Goal: Transaction & Acquisition: Purchase product/service

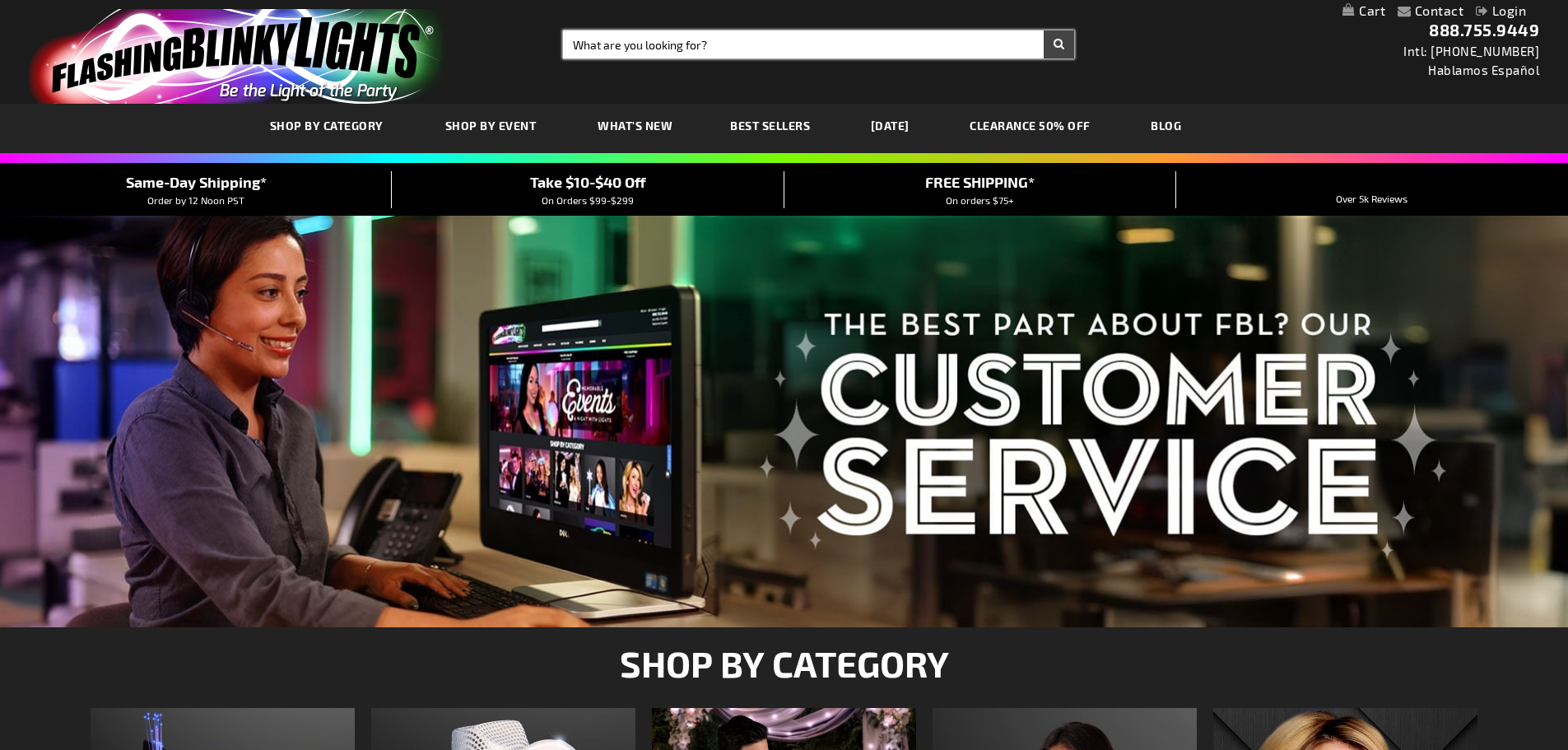
click at [773, 37] on input "Search" at bounding box center [818, 45] width 511 height 28
type input "heart pin"
click at [1044, 31] on button "Search" at bounding box center [1059, 45] width 31 height 28
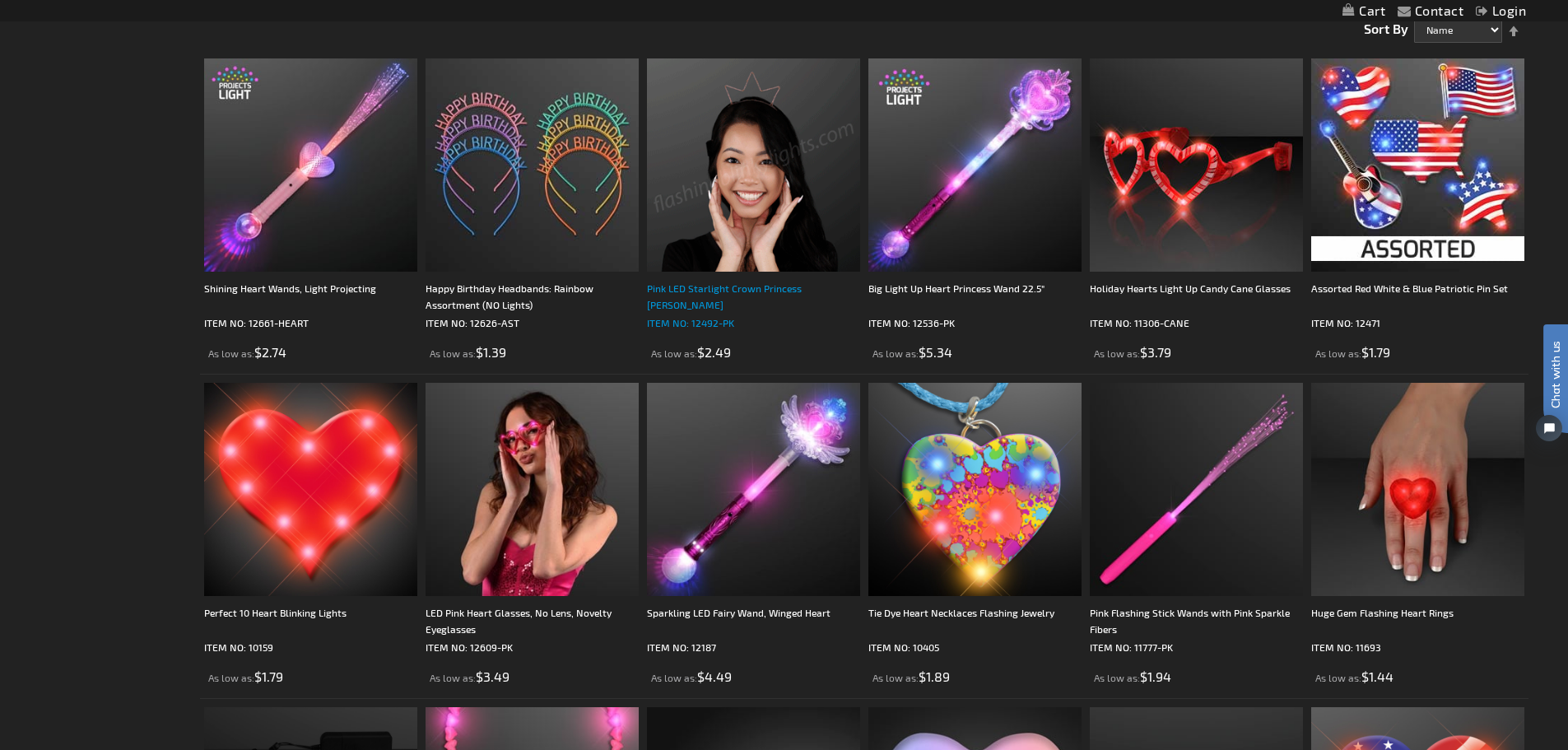
scroll to position [330, 0]
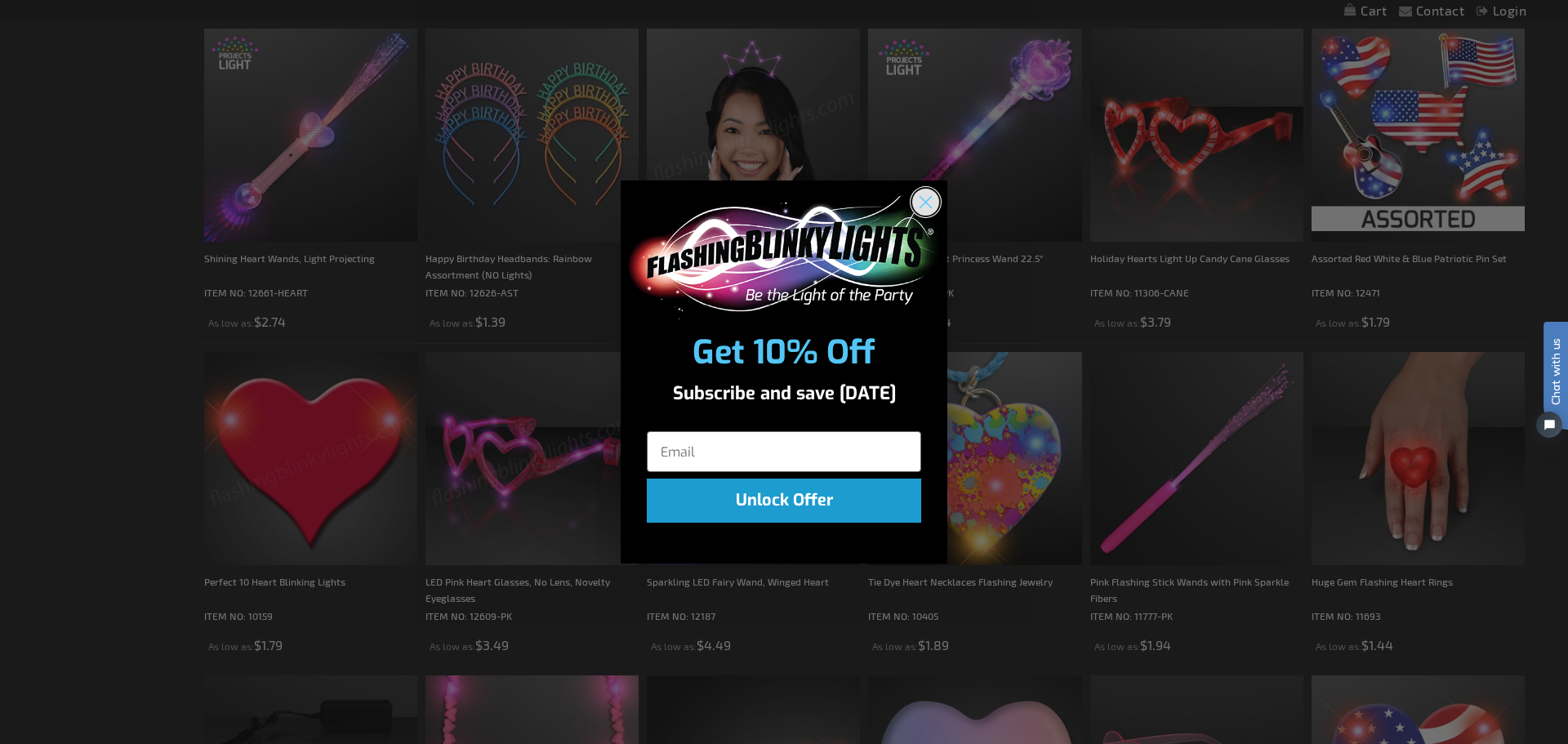
click at [928, 206] on circle "Close dialog" at bounding box center [925, 202] width 27 height 27
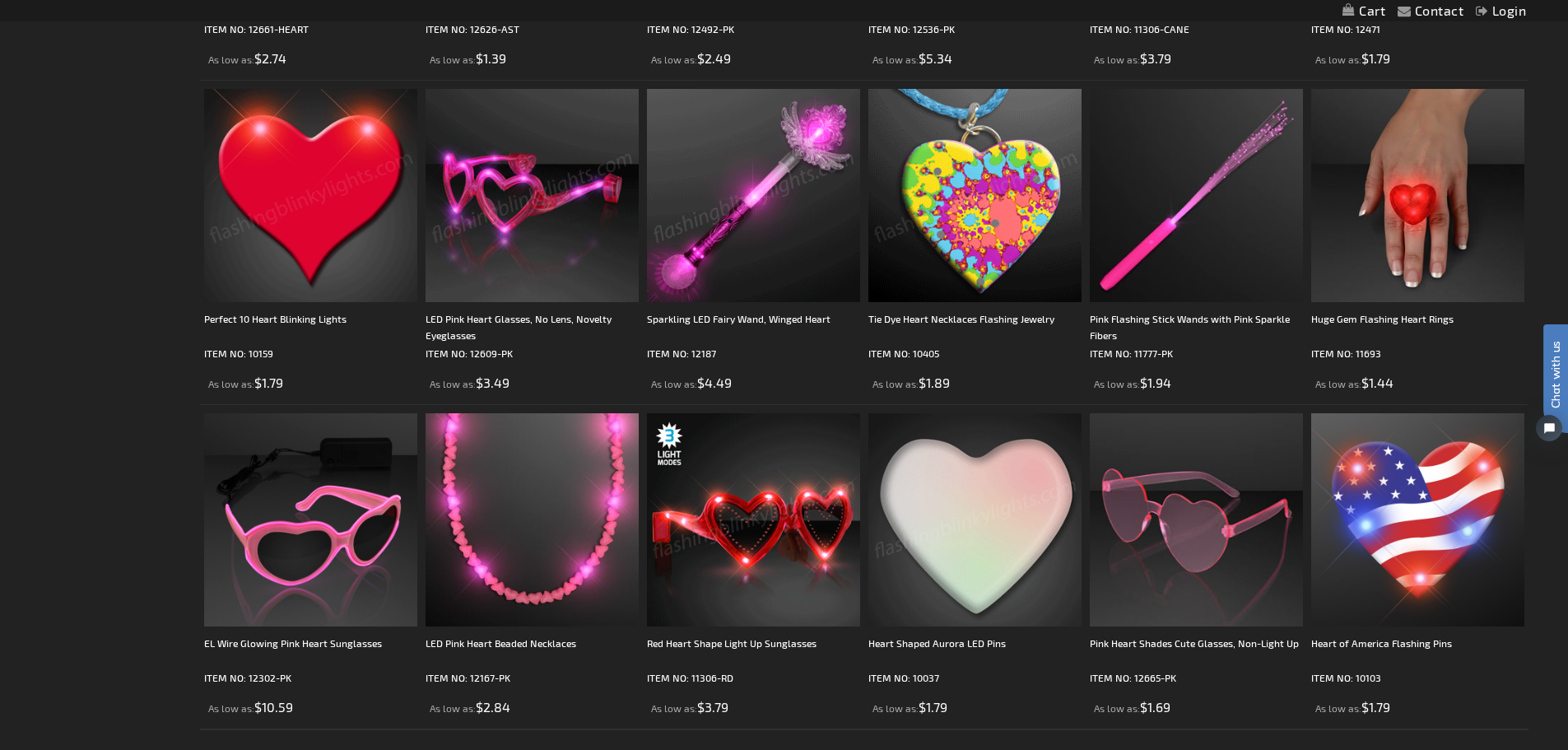
scroll to position [659, 0]
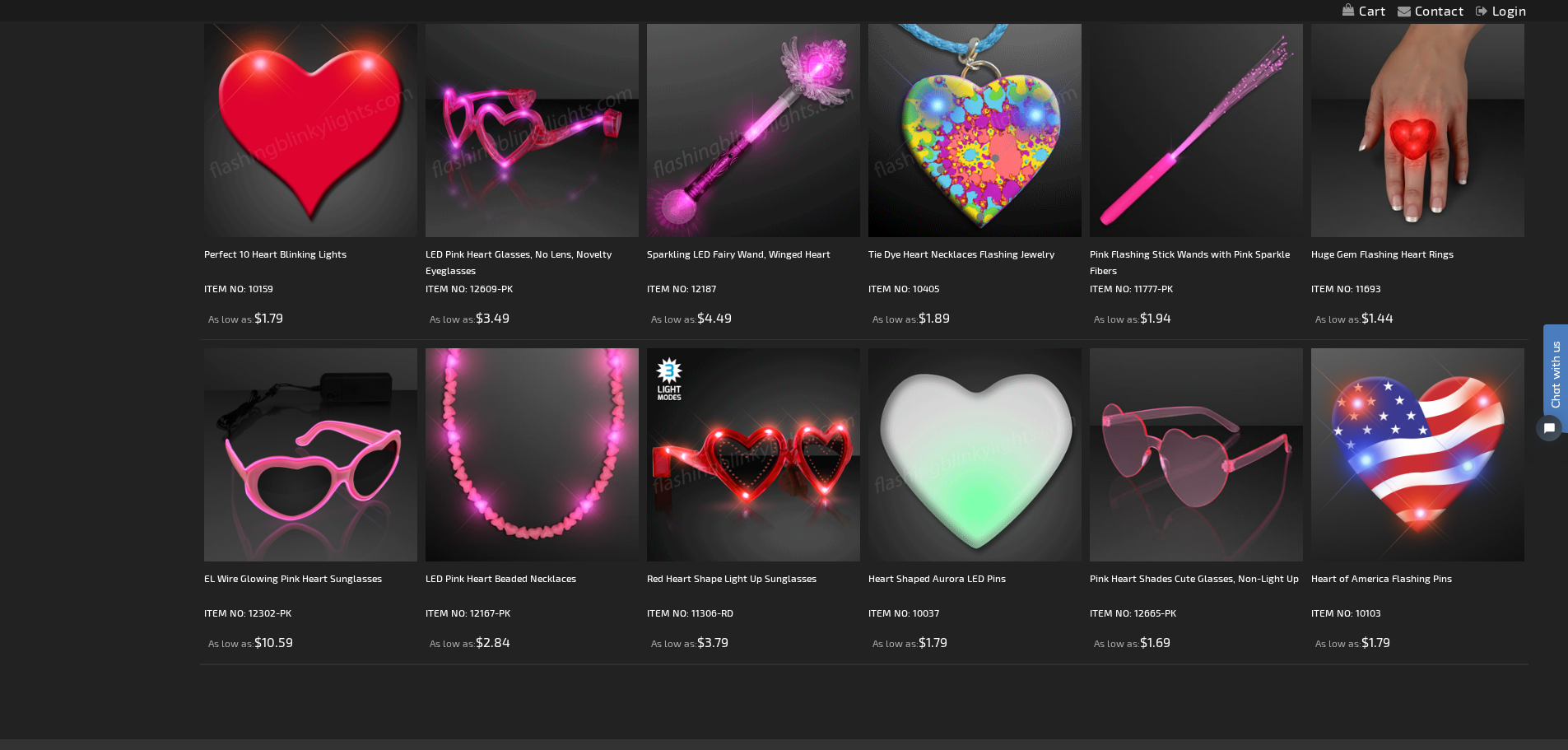
click at [977, 464] on img at bounding box center [975, 455] width 213 height 213
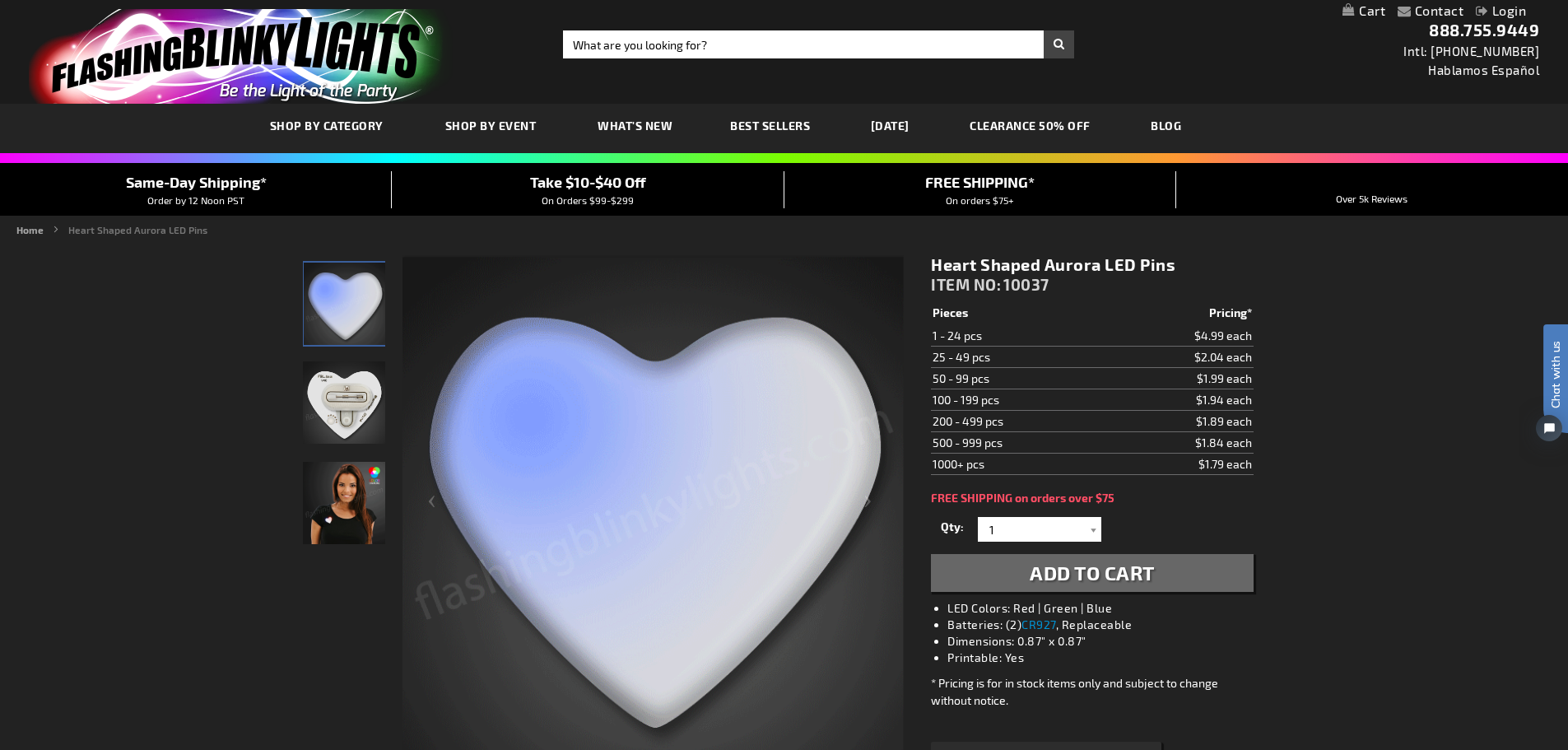
click at [366, 509] on img "Female wearing Aurora Heart LED Pin" at bounding box center [344, 503] width 83 height 83
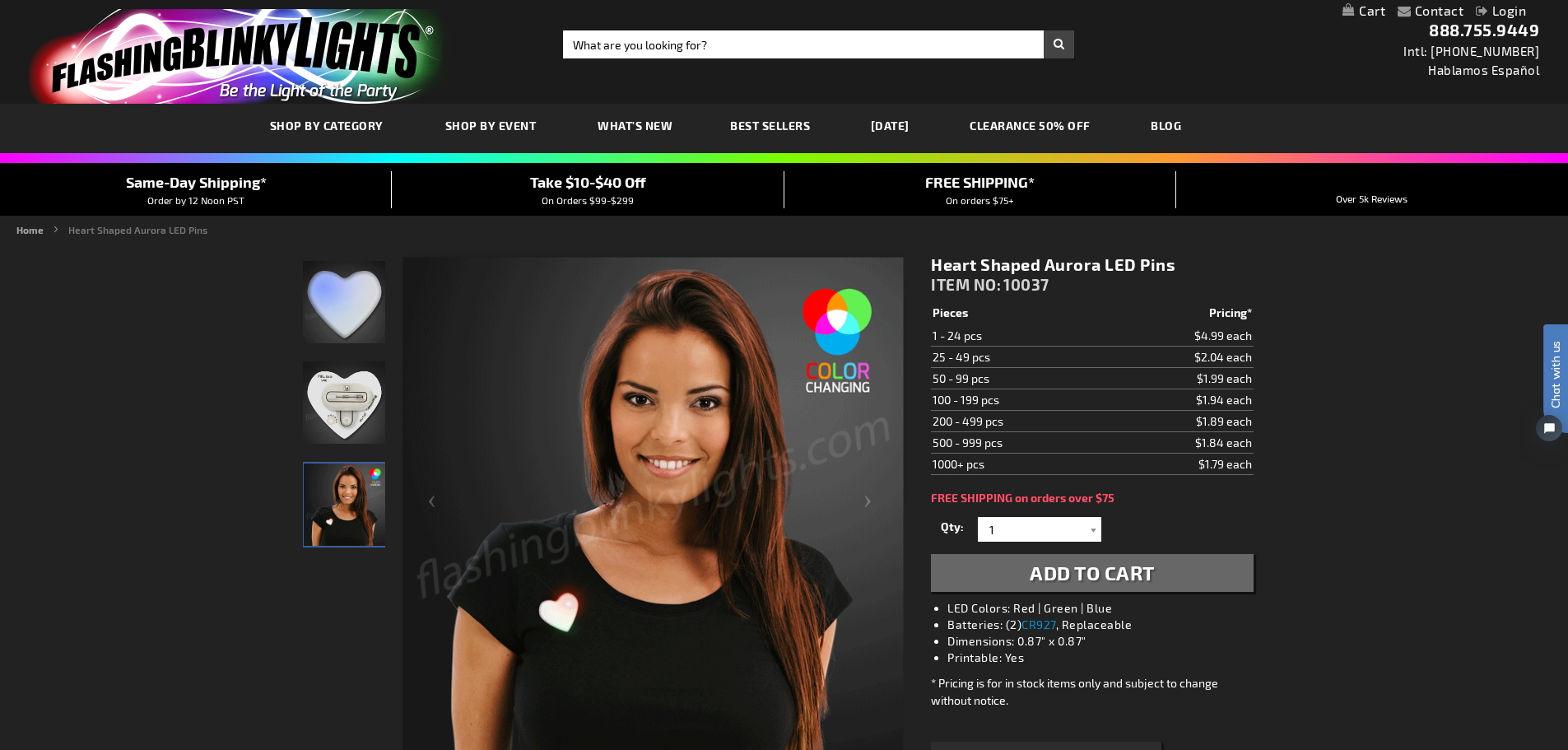
click at [369, 390] on img "Aurora Heart LED Pin" at bounding box center [344, 403] width 83 height 83
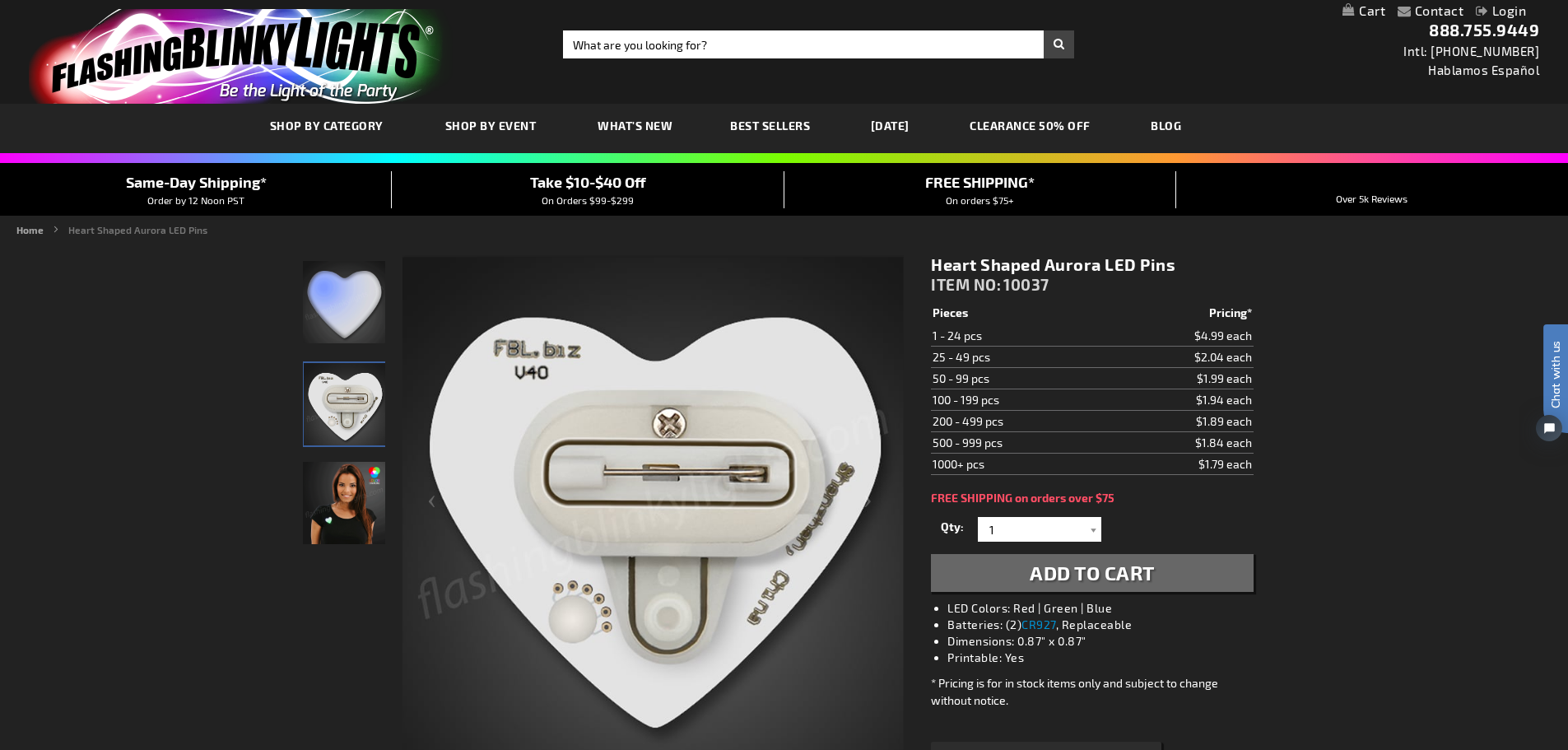
click at [345, 291] on img "Aurora Heart LED Pin" at bounding box center [344, 302] width 83 height 83
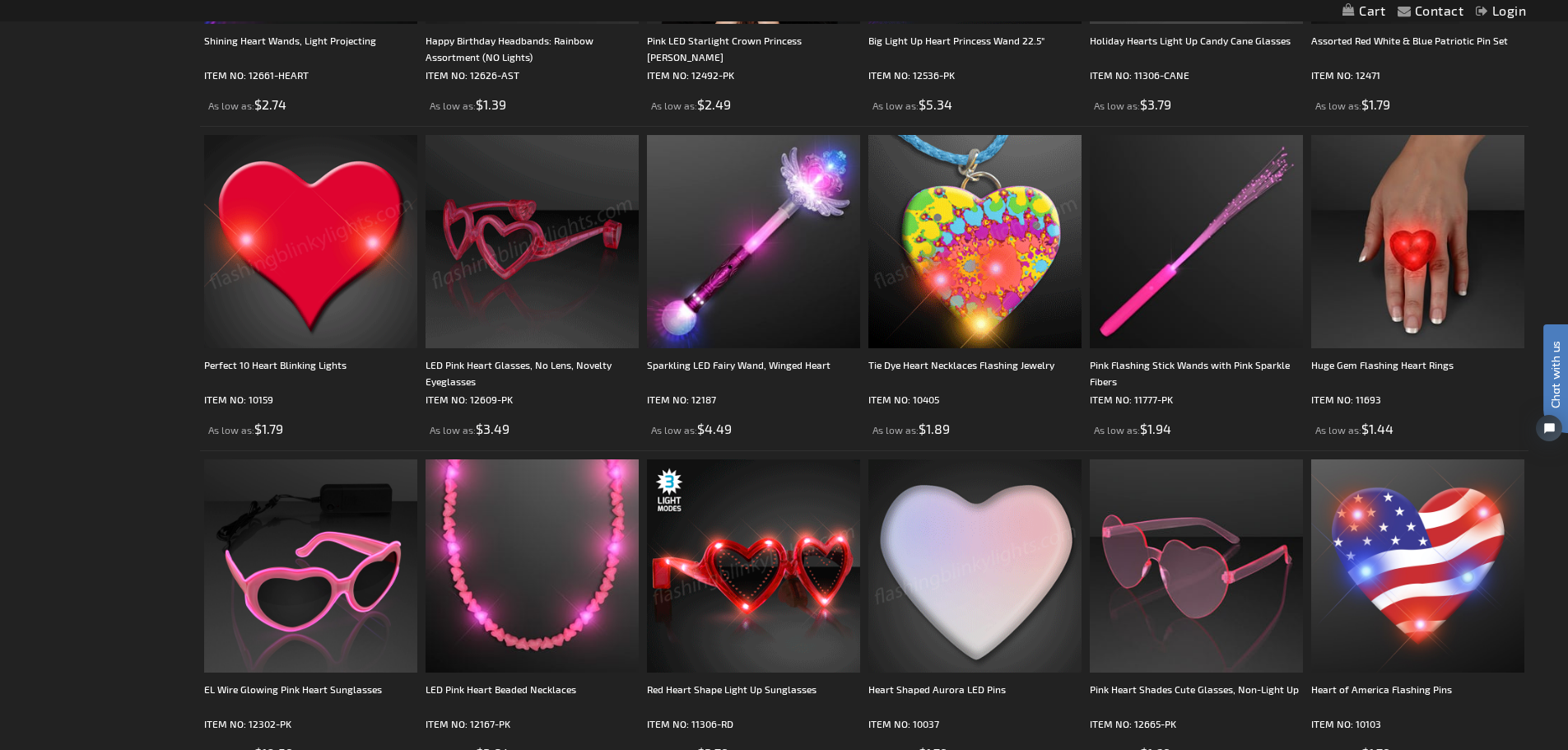
scroll to position [576, 0]
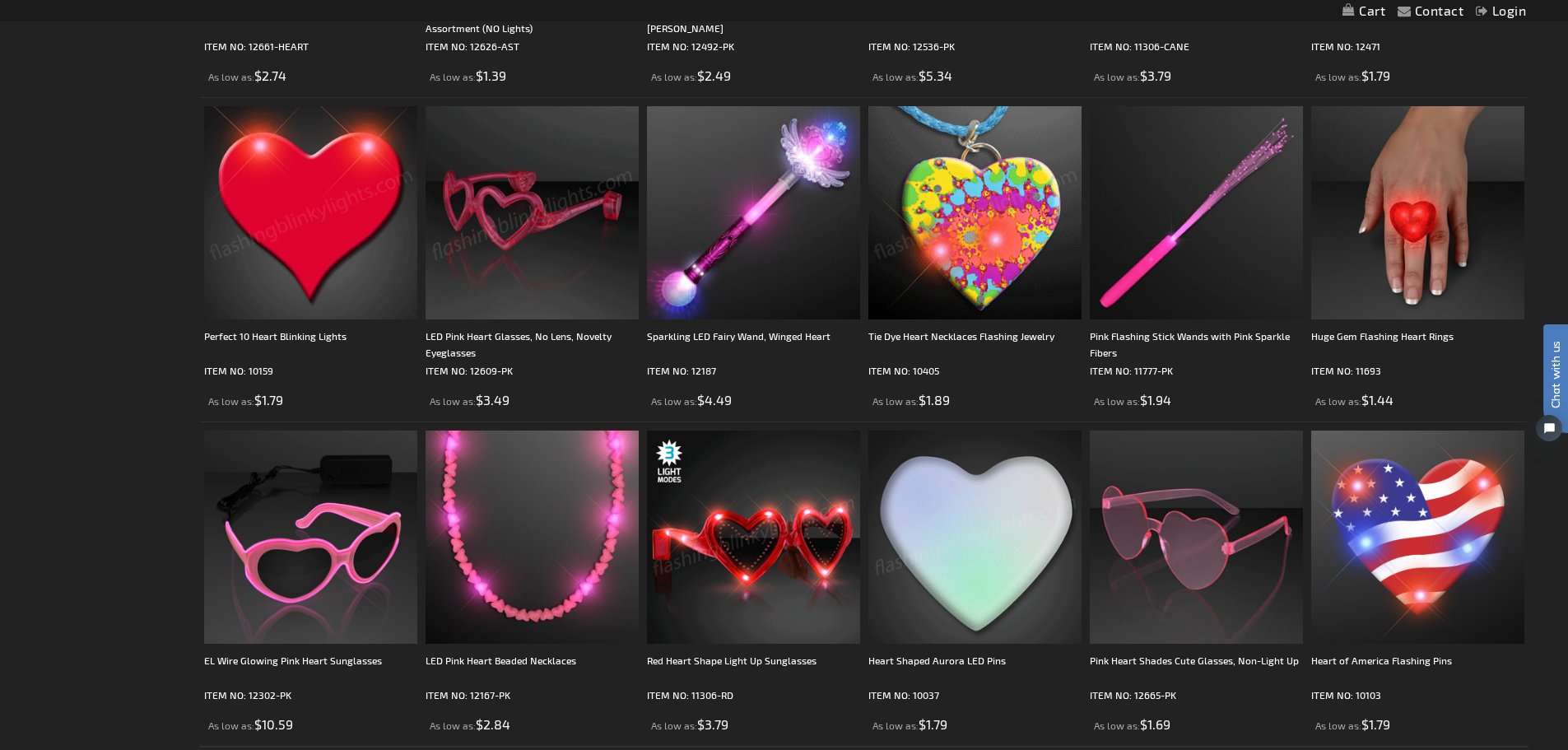
click at [1027, 546] on img at bounding box center [975, 537] width 213 height 213
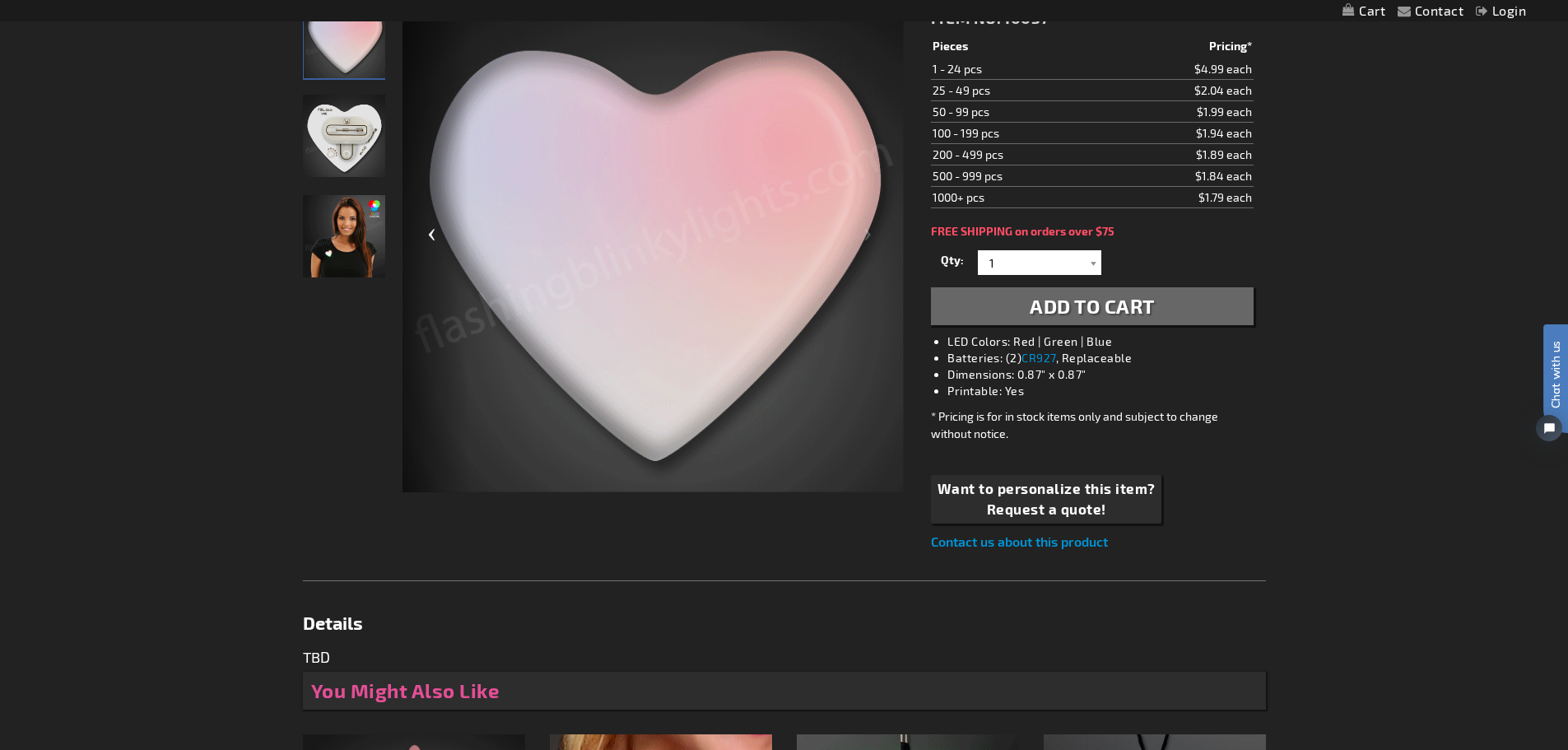
scroll to position [164, 0]
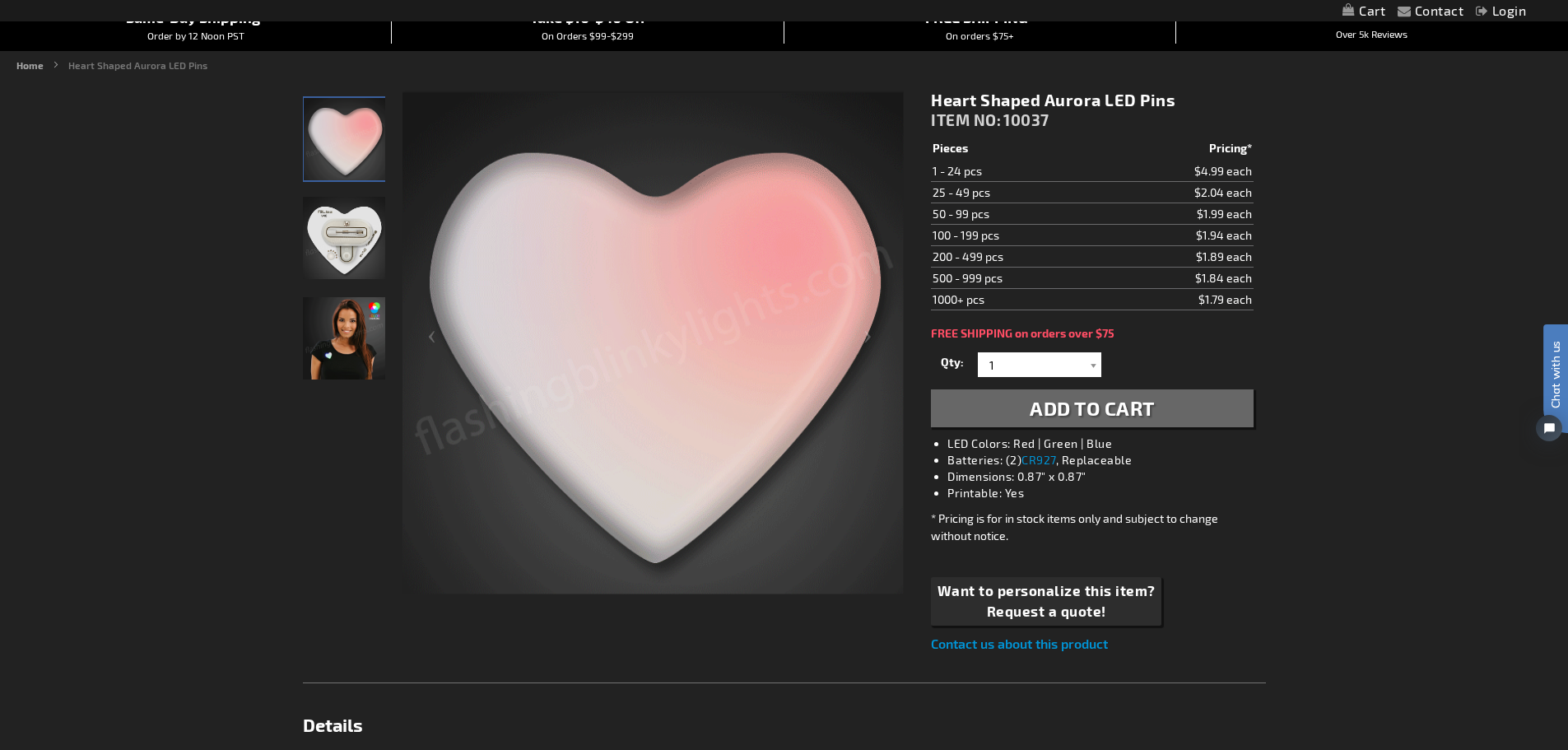
click at [321, 330] on img "Female wearing Aurora Heart LED Pin" at bounding box center [344, 338] width 83 height 83
